Goal: Task Accomplishment & Management: Manage account settings

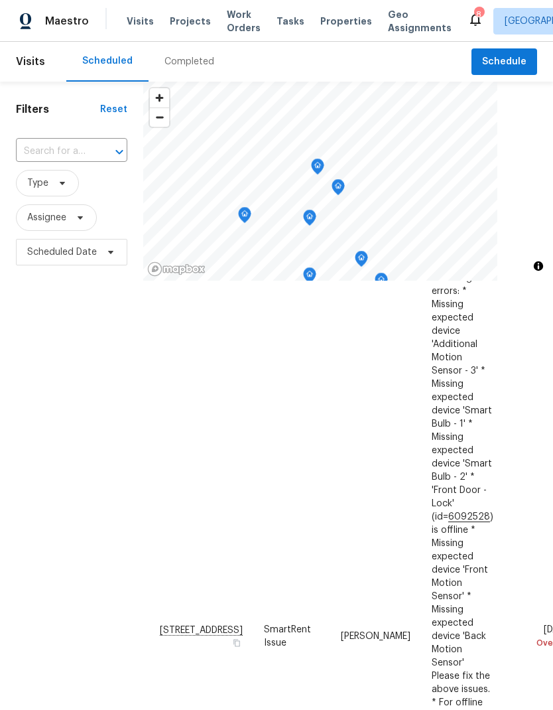
scroll to position [141, 0]
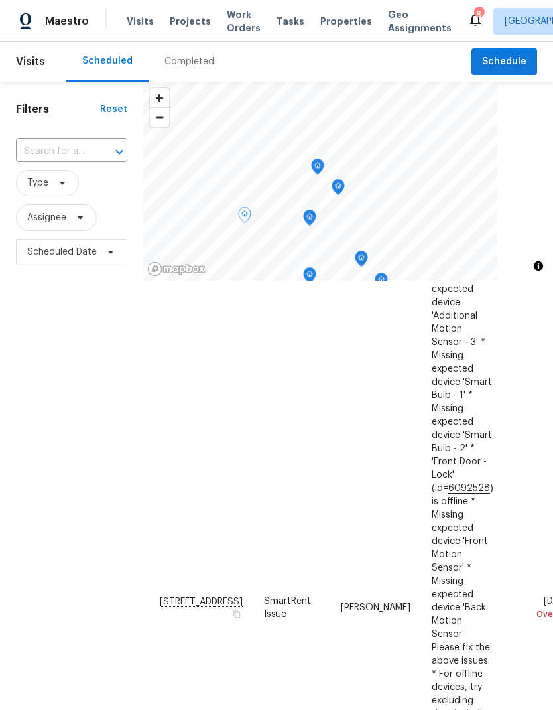
click at [0, 0] on icon at bounding box center [0, 0] width 0 height 0
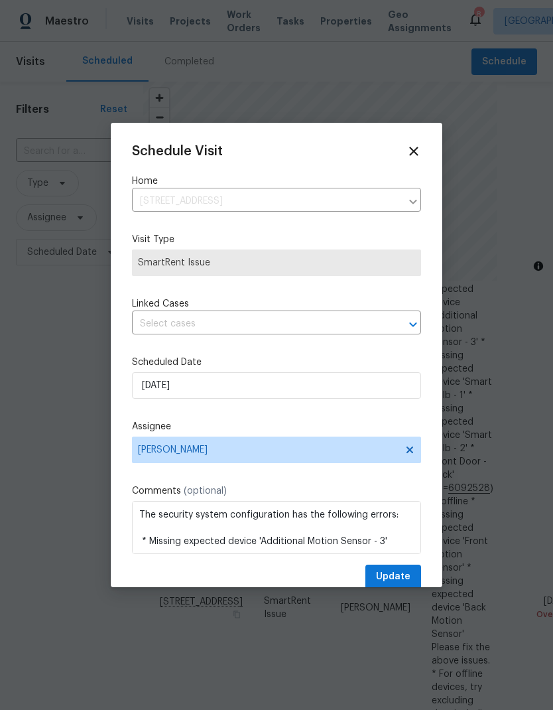
click at [277, 344] on div "Schedule Visit Home [STREET_ADDRESS] ​ Visit Type SmartRent Issue Linked Cases …" at bounding box center [276, 366] width 289 height 445
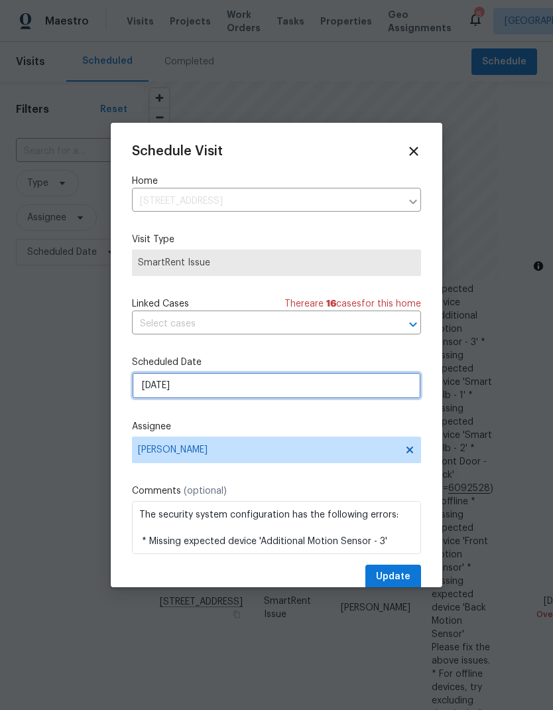
click at [322, 396] on input "[DATE]" at bounding box center [276, 385] width 289 height 27
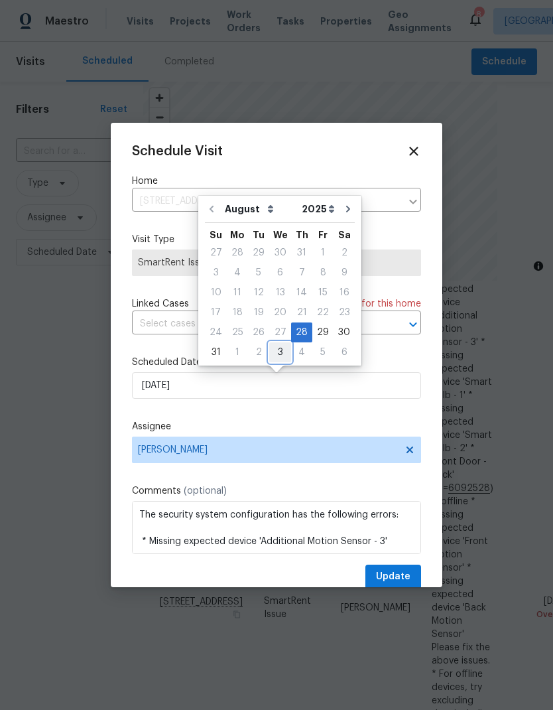
click at [282, 353] on div "3" at bounding box center [280, 352] width 22 height 19
type input "[DATE]"
select select "8"
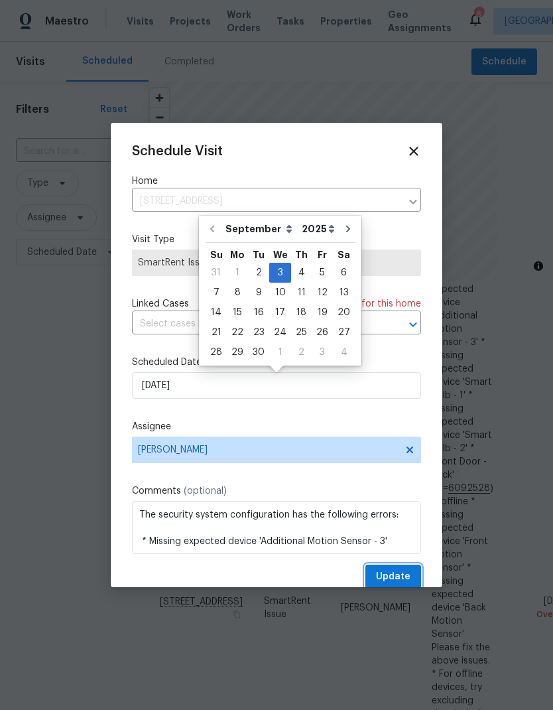
click at [404, 574] on span "Update" at bounding box center [393, 576] width 34 height 17
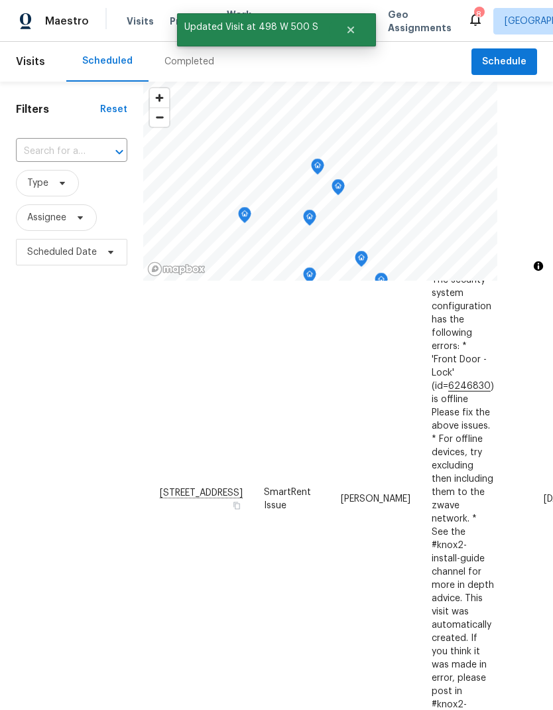
click at [80, 468] on div "Filters Reset ​ Type Assignee Scheduled Date" at bounding box center [71, 465] width 143 height 767
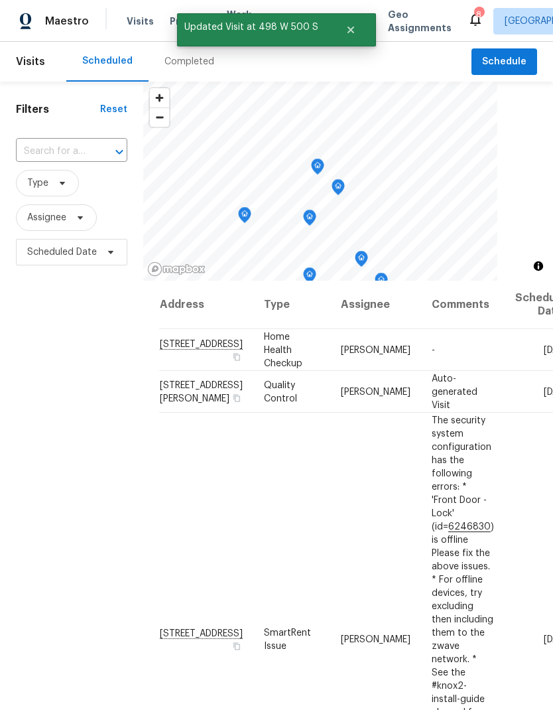
scroll to position [0, 0]
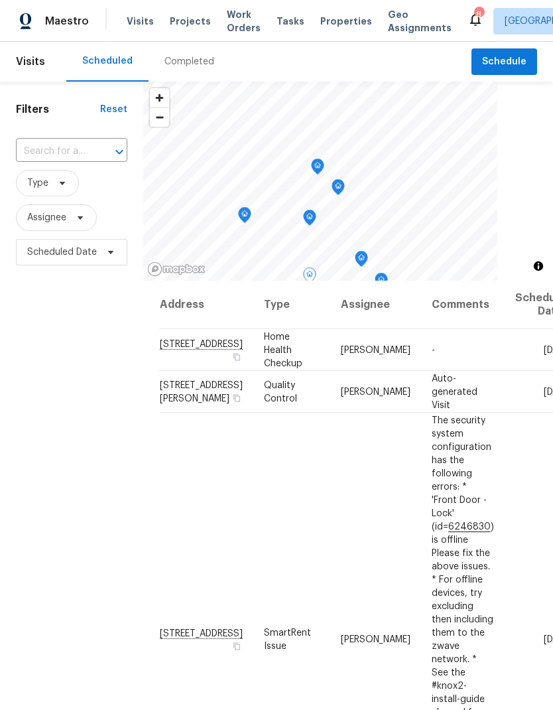
click at [0, 0] on icon at bounding box center [0, 0] width 0 height 0
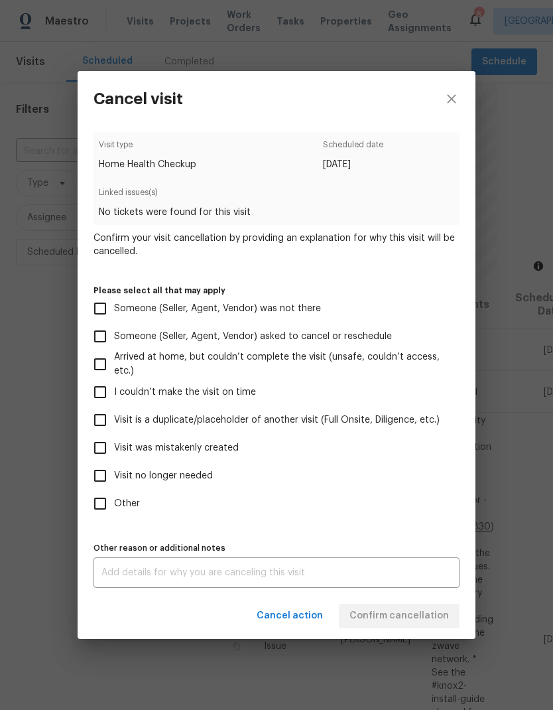
click at [106, 416] on input "Visit is a duplicate/placeholder of another visit (Full Onsite, Diligence, etc.)" at bounding box center [100, 420] width 28 height 28
checkbox input "true"
click at [341, 577] on textarea at bounding box center [276, 572] width 350 height 9
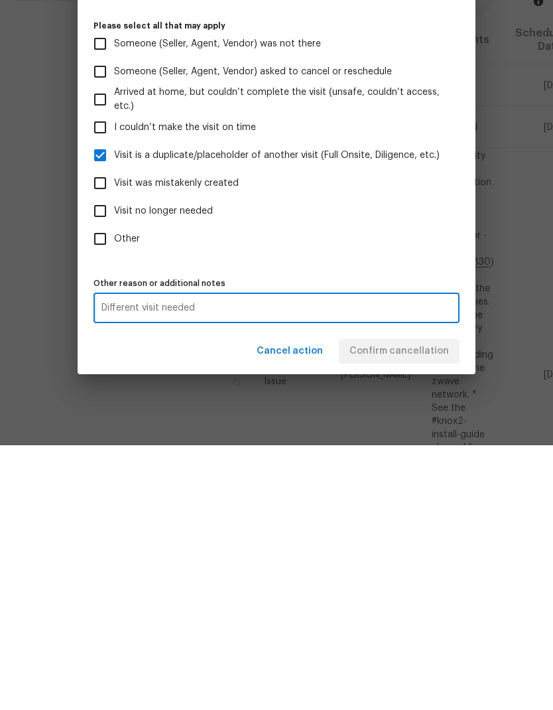
type textarea "Different visit needed"
click at [230, 593] on div "Cancel action Confirm cancellation" at bounding box center [277, 616] width 398 height 46
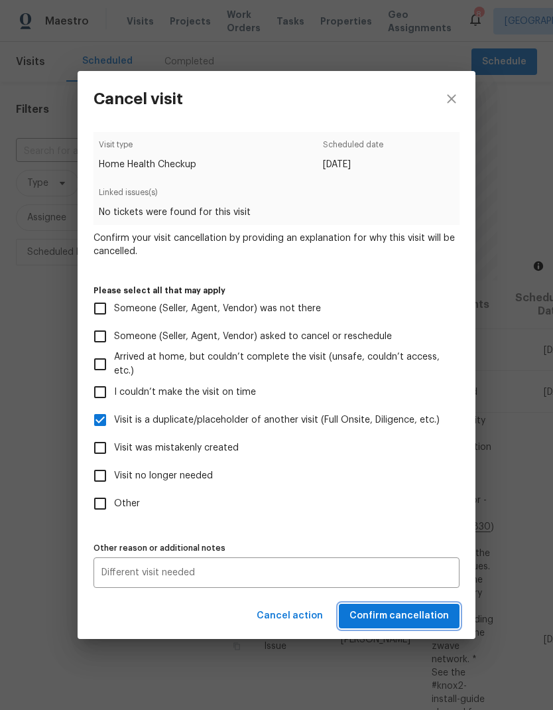
click at [427, 618] on span "Confirm cancellation" at bounding box center [398, 615] width 99 height 17
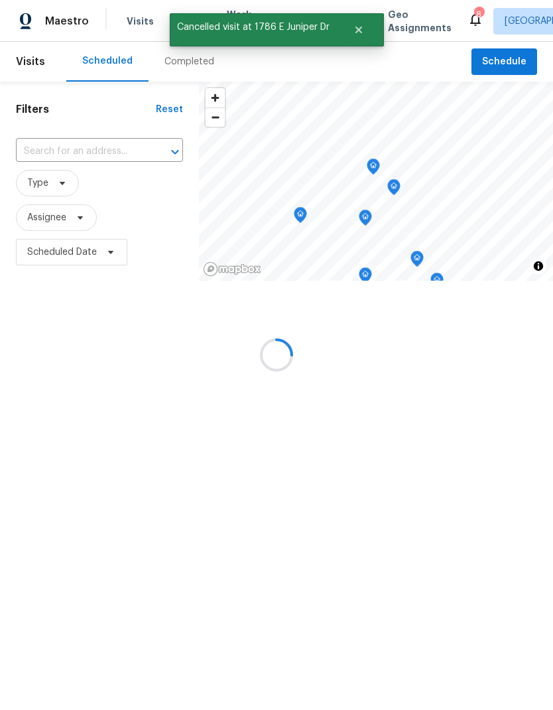
scroll to position [0, 0]
